Goal: Information Seeking & Learning: Learn about a topic

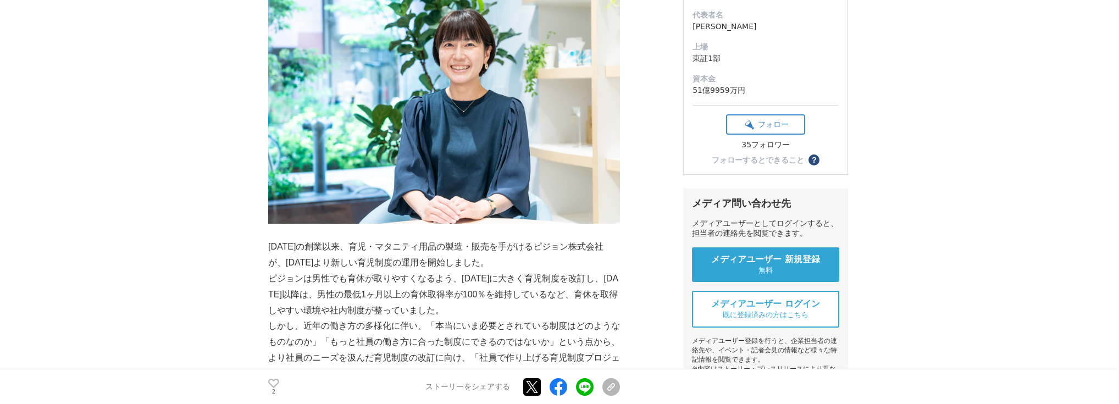
scroll to position [352, 0]
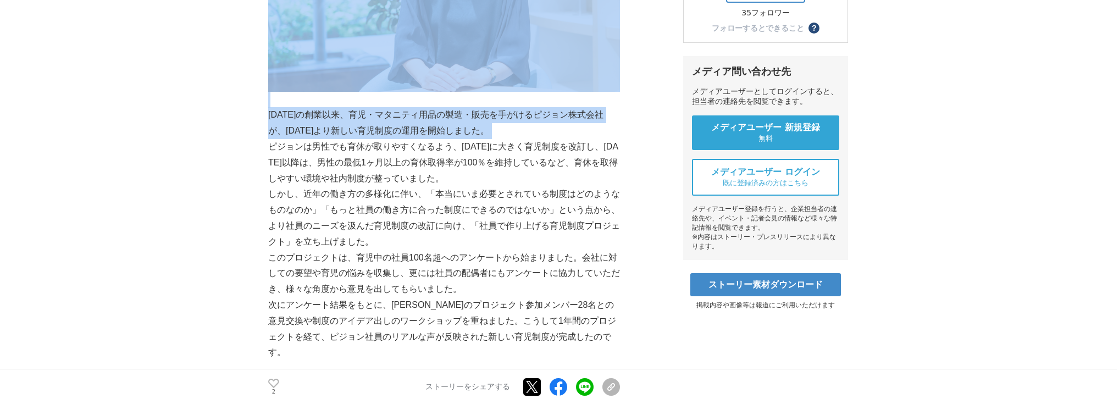
drag, startPoint x: 262, startPoint y: 112, endPoint x: 269, endPoint y: 145, distance: 33.3
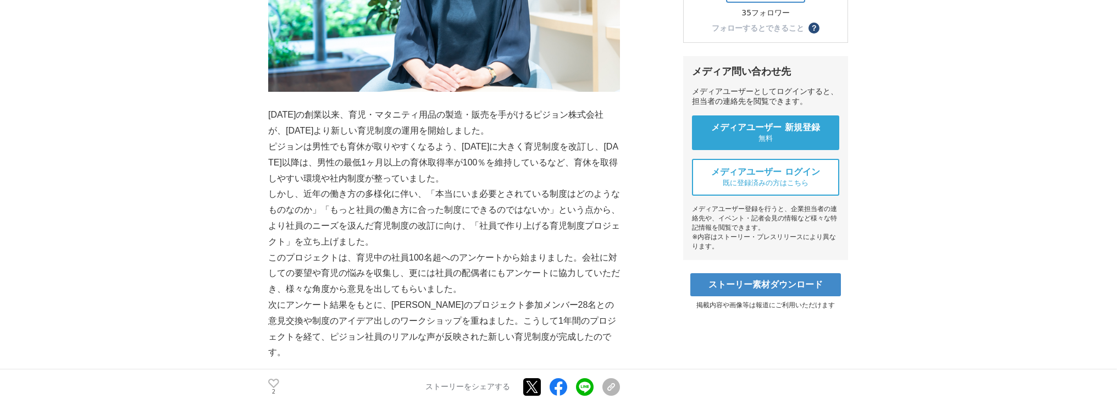
click at [286, 142] on p "ピジョンは男性でも育休が取りやすくなるよう、[DATE]に大きく育児制度を改訂し、[DATE]以降は、男性の最低1ヶ月以上の育休取得率が100％を維持している…" at bounding box center [444, 162] width 352 height 47
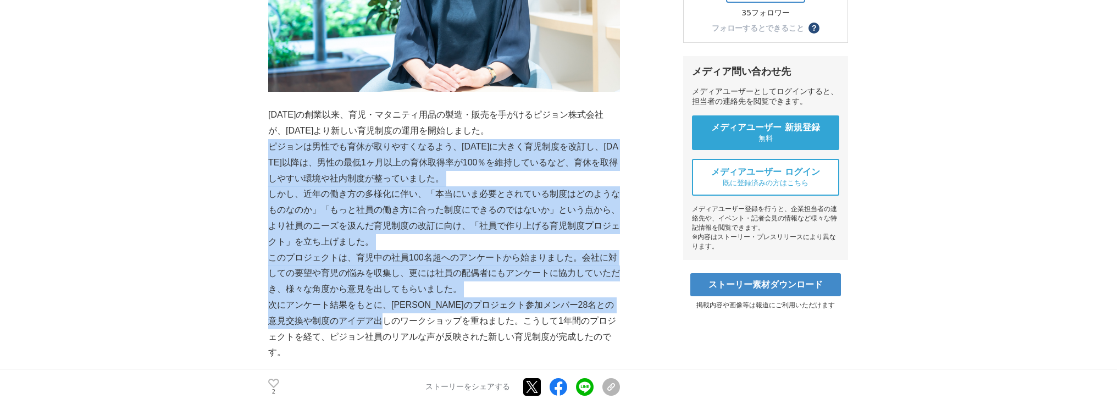
drag, startPoint x: 270, startPoint y: 147, endPoint x: 423, endPoint y: 333, distance: 240.1
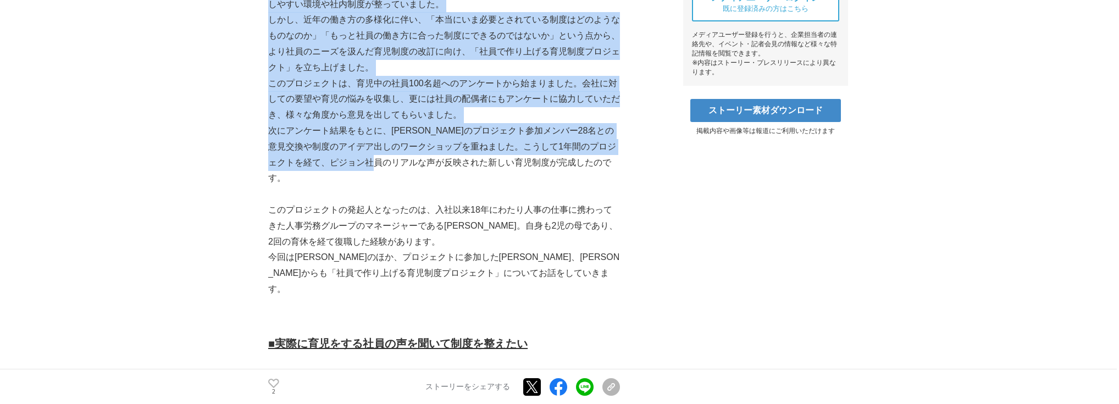
scroll to position [528, 0]
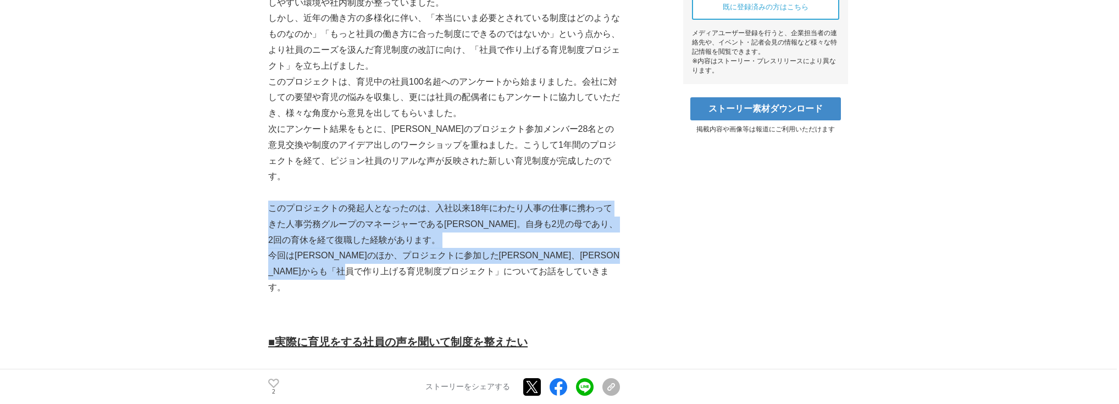
drag, startPoint x: 272, startPoint y: 190, endPoint x: 505, endPoint y: 256, distance: 242.0
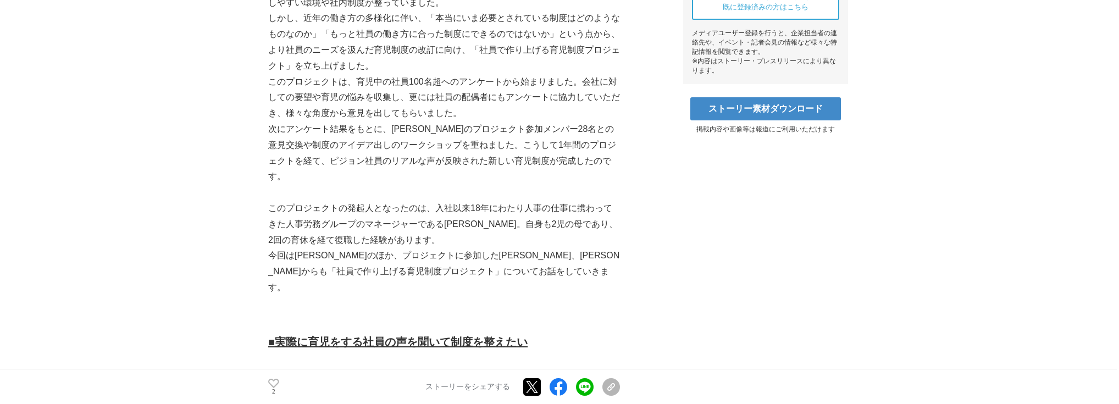
click at [505, 256] on p "今回は[PERSON_NAME]のほか、プロジェクトに参加した[PERSON_NAME]、[PERSON_NAME]からも「社員で作り上げる育児制度プロジェク…" at bounding box center [444, 271] width 352 height 47
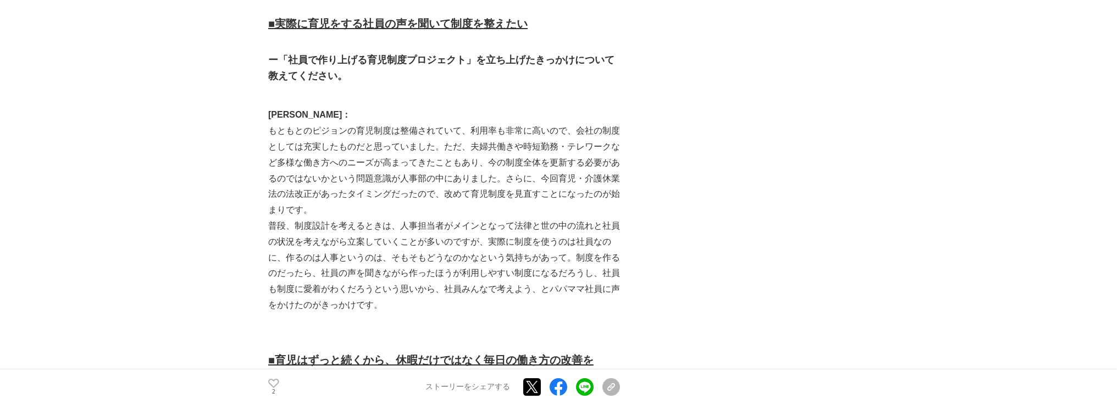
scroll to position [879, 0]
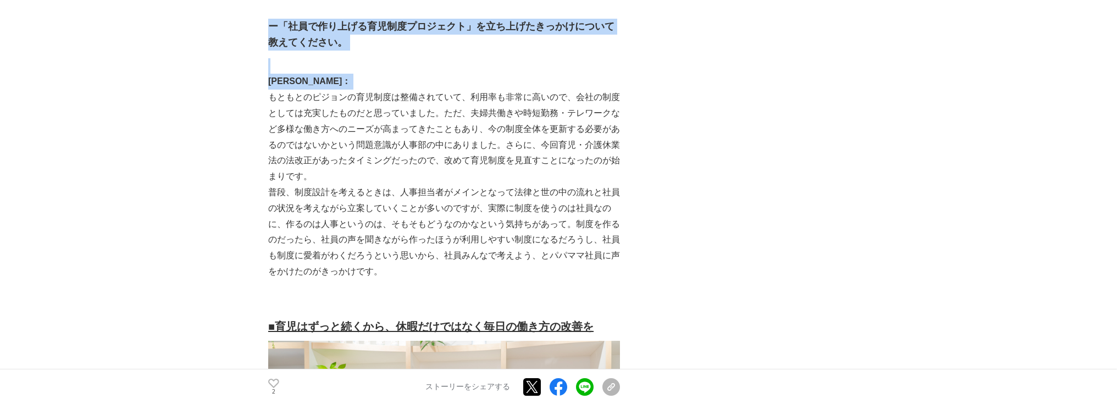
drag, startPoint x: 269, startPoint y: 68, endPoint x: 264, endPoint y: 90, distance: 23.1
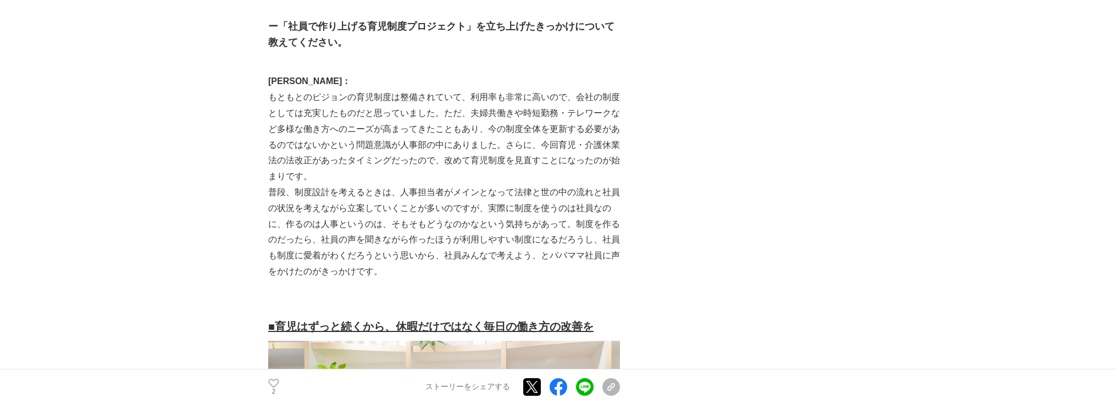
click at [305, 106] on p "もともとのピジョンの育児制度は整備されていて、利用率も非常に高いので、会社の制度としては充実したものだと思っていました。ただ、夫婦共働きや時短勤務・テレワーク…" at bounding box center [444, 137] width 352 height 95
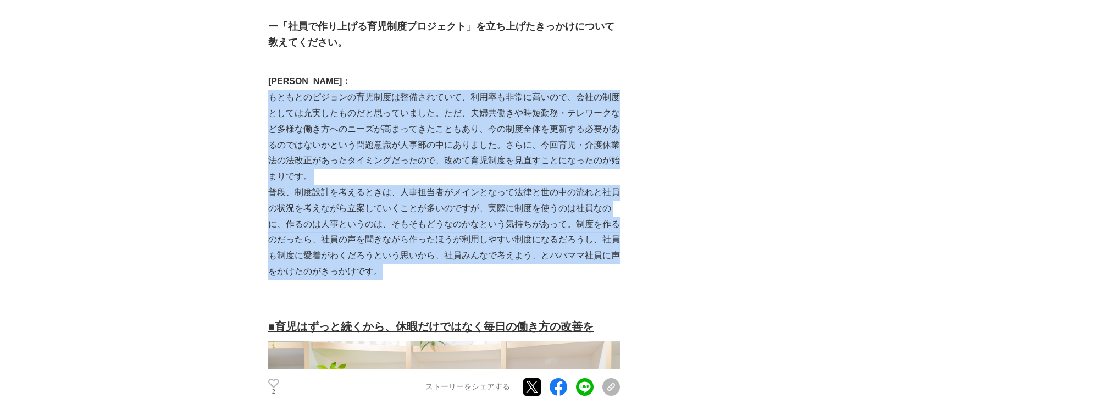
drag, startPoint x: 269, startPoint y: 69, endPoint x: 387, endPoint y: 234, distance: 202.8
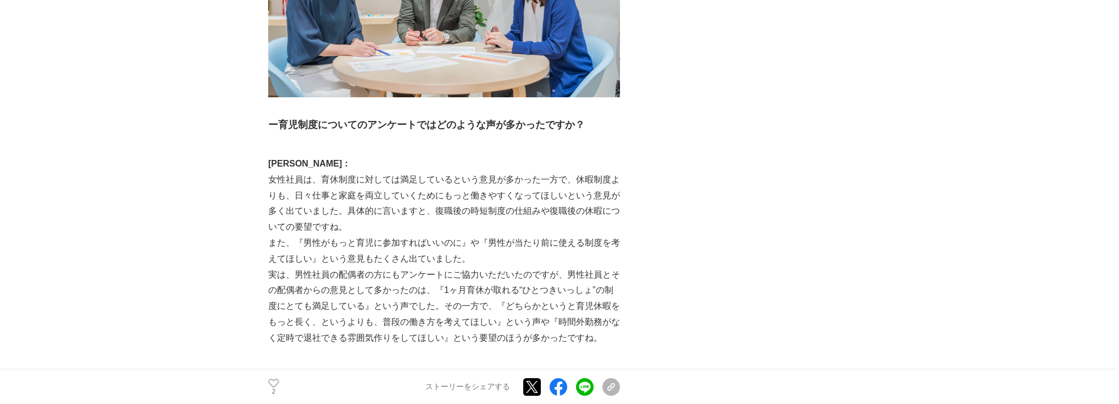
scroll to position [1363, 0]
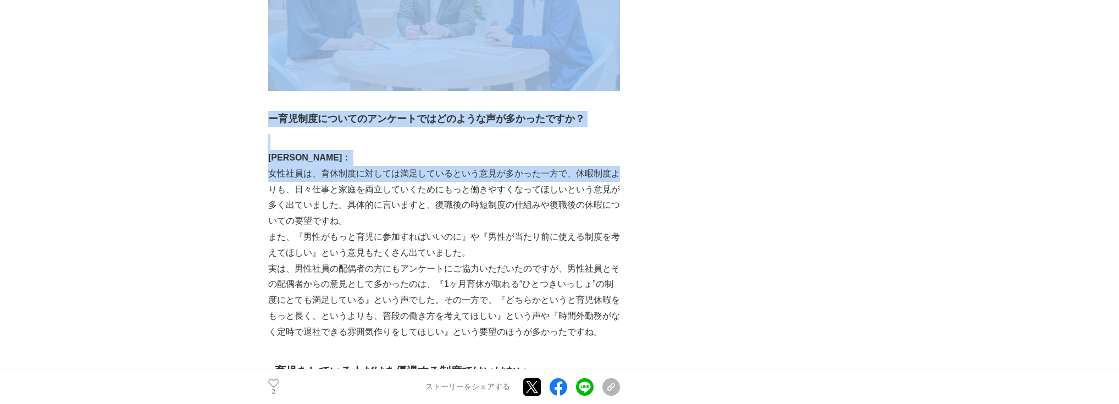
drag, startPoint x: 268, startPoint y: 145, endPoint x: 269, endPoint y: 161, distance: 16.5
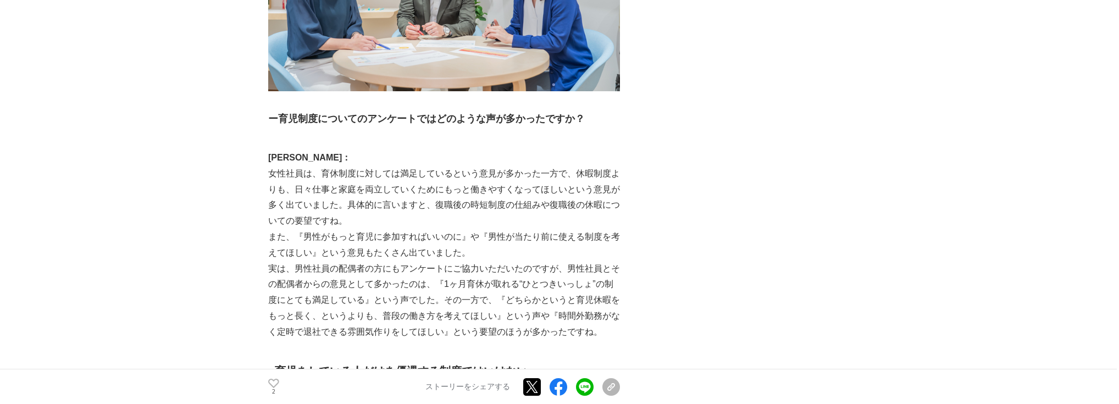
click at [315, 193] on p "女性社員は、育休制度に対しては満足しているという意見が多かった一方で、休暇制度よりも、日々仕事と家庭を両立していくためにもっと働きやすくなってほしいという意見…" at bounding box center [444, 197] width 352 height 63
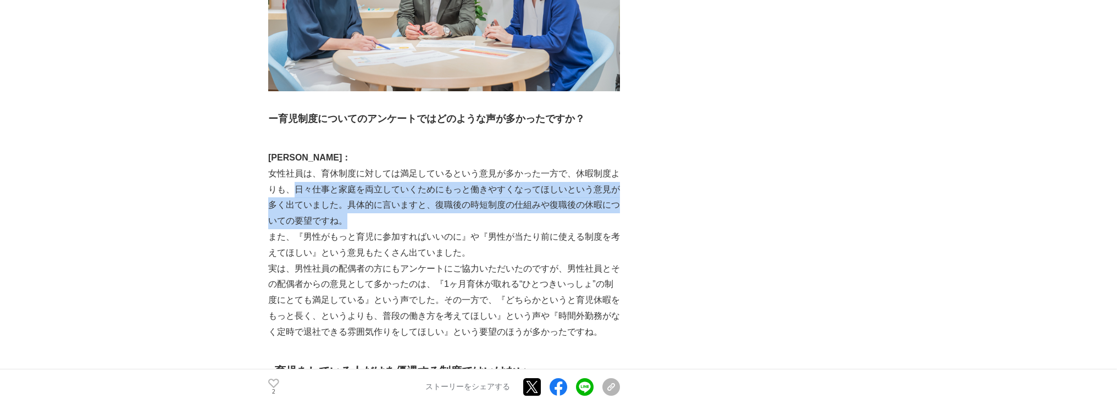
drag, startPoint x: 298, startPoint y: 163, endPoint x: 433, endPoint y: 183, distance: 136.2
click at [433, 183] on p "女性社員は、育休制度に対しては満足しているという意見が多かった一方で、休暇制度よりも、日々仕事と家庭を両立していくためにもっと働きやすくなってほしいという意見…" at bounding box center [444, 197] width 352 height 63
click at [435, 188] on p "女性社員は、育休制度に対しては満足しているという意見が多かった一方で、休暇制度よりも、日々仕事と家庭を両立していくためにもっと働きやすくなってほしいという意見…" at bounding box center [444, 197] width 352 height 63
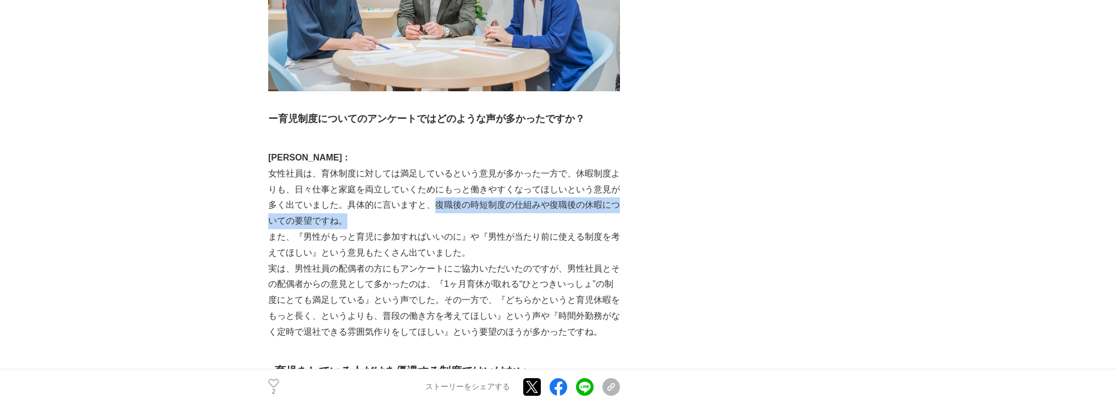
drag, startPoint x: 436, startPoint y: 177, endPoint x: 440, endPoint y: 186, distance: 10.1
click at [440, 186] on p "女性社員は、育休制度に対しては満足しているという意見が多かった一方で、休暇制度よりも、日々仕事と家庭を両立していくためにもっと働きやすくなってほしいという意見…" at bounding box center [444, 197] width 352 height 63
click at [434, 261] on p "実は、男性社員の配偶者の方にもアンケートにご協力いただいたのですが、男性社員とその配偶者からの意見として多かったのは、『1ヶ月育休が取れる“ひとつきいっしょ”…" at bounding box center [444, 300] width 352 height 79
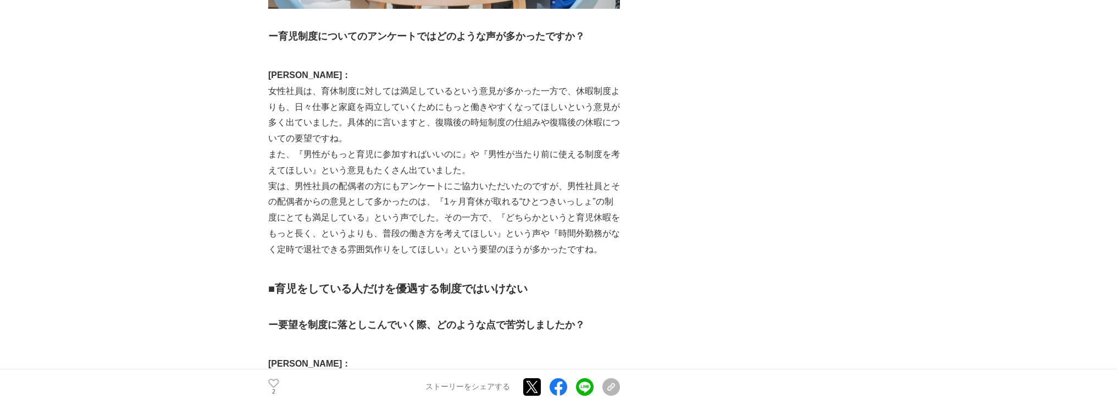
scroll to position [1451, 0]
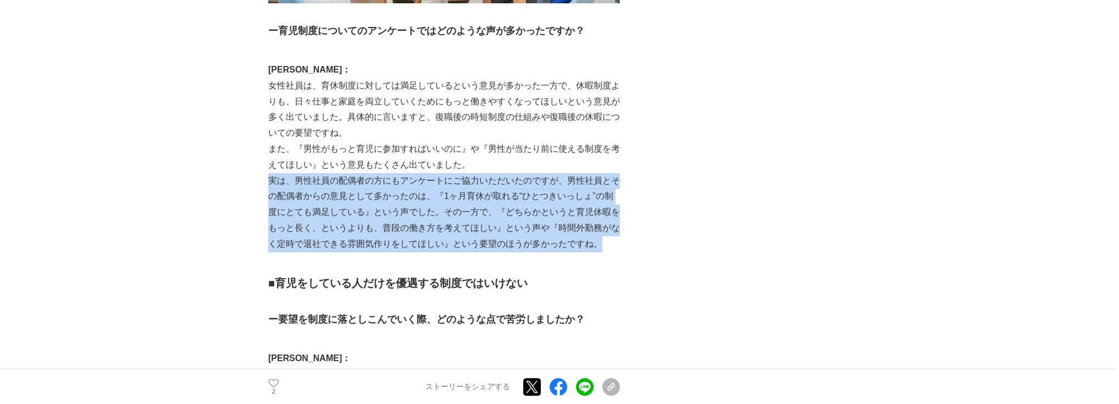
drag, startPoint x: 270, startPoint y: 149, endPoint x: 617, endPoint y: 209, distance: 351.9
click at [617, 209] on p "実は、男性社員の配偶者の方にもアンケートにご協力いただいたのですが、男性社員とその配偶者からの意見として多かったのは、『1ヶ月育休が取れる“ひとつきいっしょ”…" at bounding box center [444, 212] width 352 height 79
click at [359, 208] on p "実は、男性社員の配偶者の方にもアンケートにご協力いただいたのですが、男性社員とその配偶者からの意見として多かったのは、『1ヶ月育休が取れる“ひとつきいっしょ”…" at bounding box center [444, 212] width 352 height 79
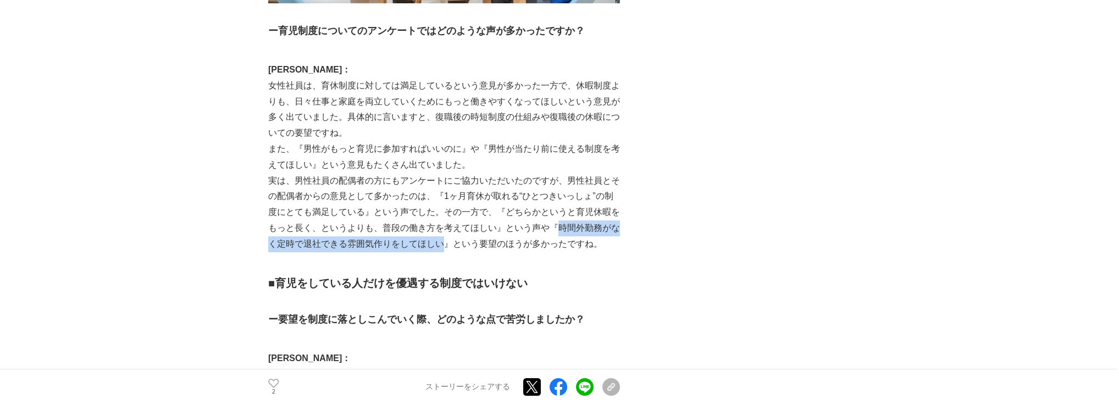
drag, startPoint x: 442, startPoint y: 213, endPoint x: 560, endPoint y: 195, distance: 118.9
click at [560, 195] on p "実は、男性社員の配偶者の方にもアンケートにご協力いただいたのですが、男性社員とその配偶者からの意見として多かったのは、『1ヶ月育休が取れる“ひとつきいっしょ”…" at bounding box center [444, 212] width 352 height 79
click at [559, 220] on p "実は、男性社員の配偶者の方にもアンケートにご協力いただいたのですが、男性社員とその配偶者からの意見として多かったのは、『1ヶ月育休が取れる“ひとつきいっしょ”…" at bounding box center [444, 212] width 352 height 79
drag, startPoint x: 560, startPoint y: 196, endPoint x: 443, endPoint y: 214, distance: 118.4
click at [443, 214] on p "実は、男性社員の配偶者の方にもアンケートにご協力いただいたのですが、男性社員とその配偶者からの意見として多かったのは、『1ヶ月育休が取れる“ひとつきいっしょ”…" at bounding box center [444, 212] width 352 height 79
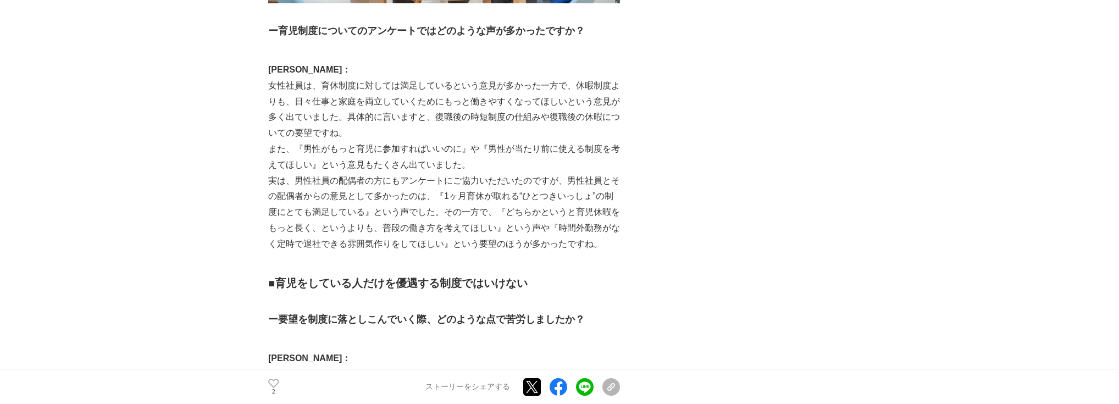
click at [451, 211] on p "実は、男性社員の配偶者の方にもアンケートにご協力いただいたのですが、男性社員とその配偶者からの意見として多かったのは、『1ヶ月育休が取れる“ひとつきいっしょ”…" at bounding box center [444, 212] width 352 height 79
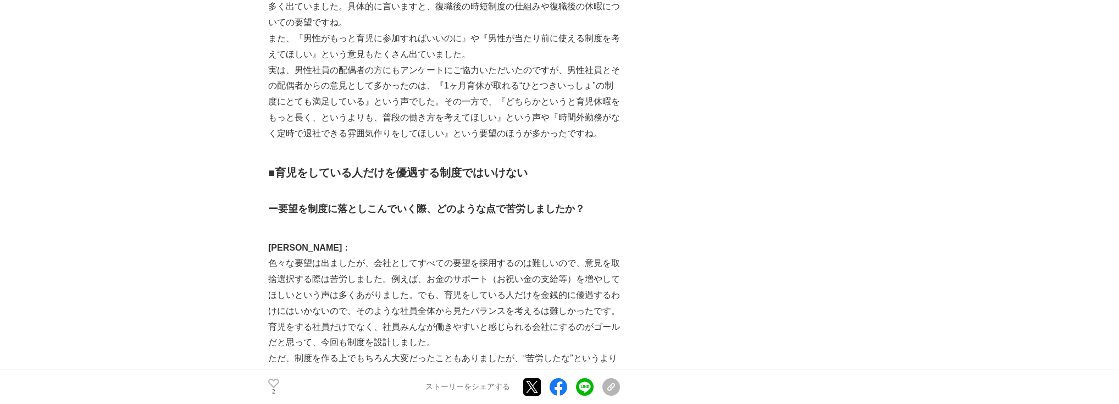
scroll to position [1583, 0]
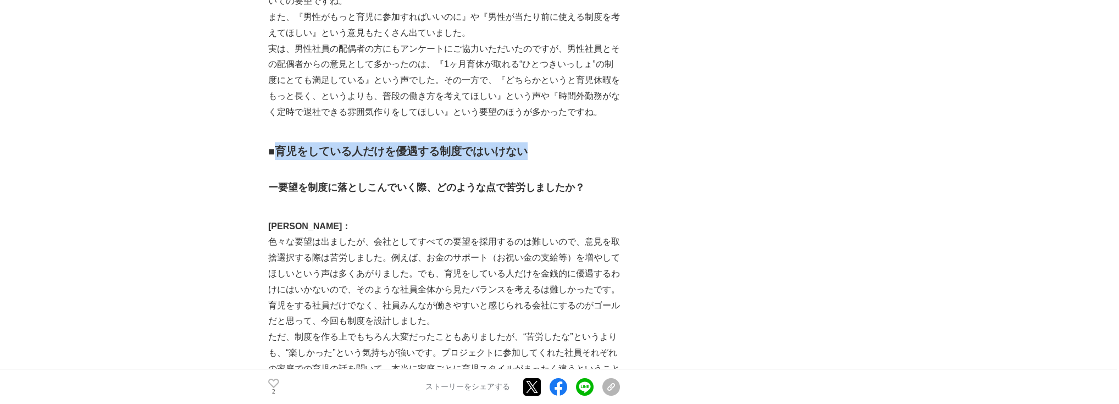
drag, startPoint x: 279, startPoint y: 120, endPoint x: 578, endPoint y: 124, distance: 299.0
click at [568, 142] on h2 "■育児をしている人だけを優遇する制度ではいけない" at bounding box center [444, 151] width 352 height 18
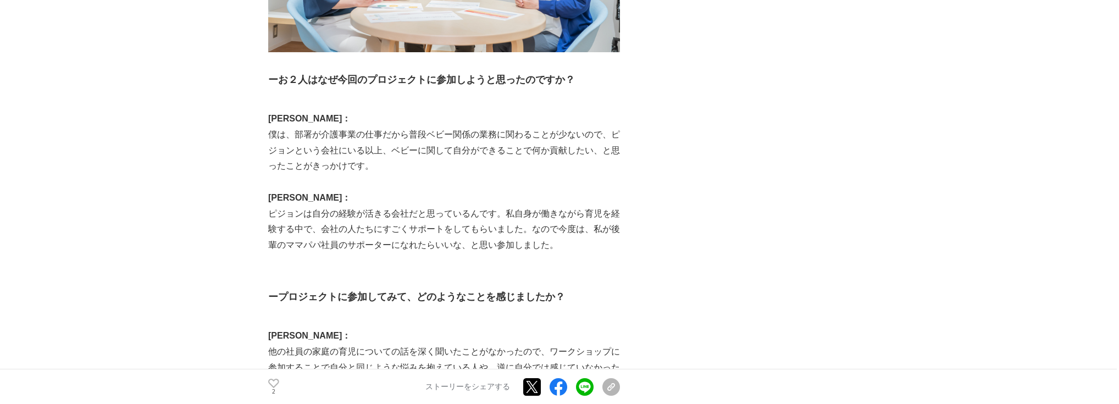
scroll to position [2506, 0]
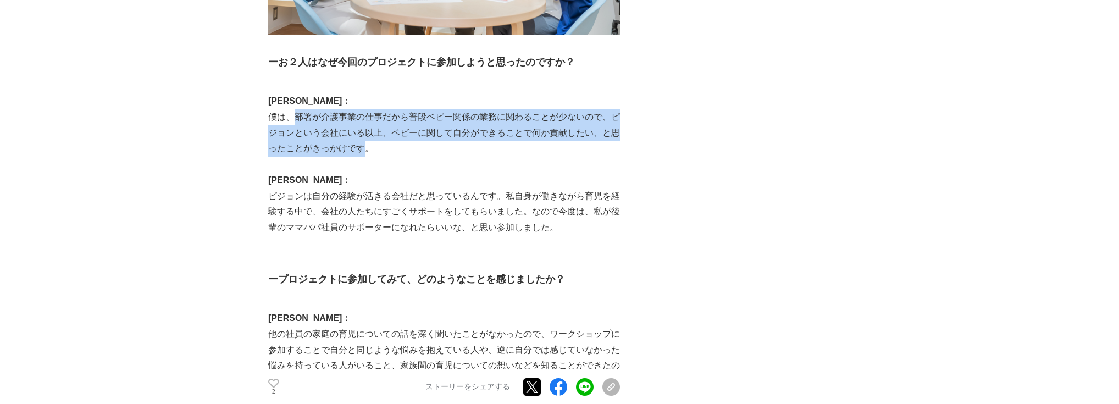
drag, startPoint x: 291, startPoint y: 86, endPoint x: 364, endPoint y: 119, distance: 79.7
click at [364, 119] on p "僕は、部署が介護事業の仕事だから普段ベビー関係の業務に関わることが少ないので、ピジョンという会社にいる以上、ベビーに関して自分ができることで何か貢献したい、と…" at bounding box center [444, 132] width 352 height 47
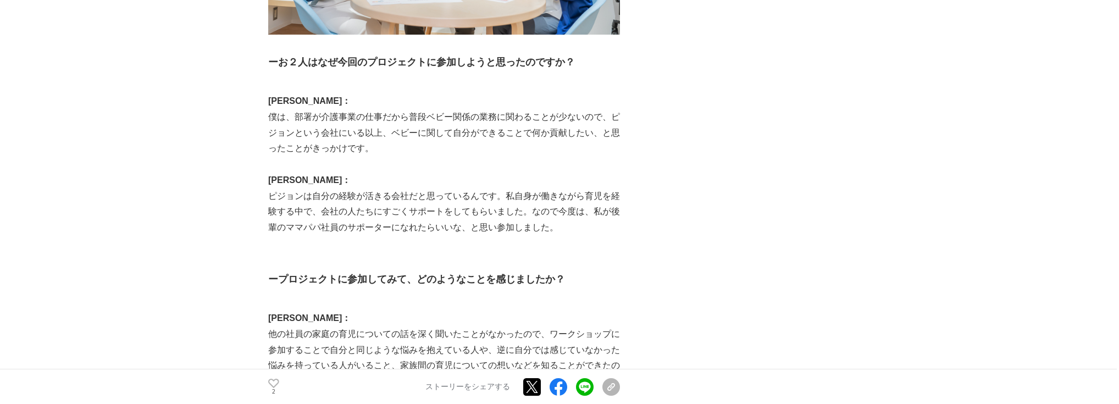
click at [387, 121] on p "僕は、部署が介護事業の仕事だから普段ベビー関係の業務に関わることが少ないので、ピジョンという会社にいる以上、ベビーに関して自分ができることで何か貢献したい、と…" at bounding box center [444, 132] width 352 height 47
